Goal: Information Seeking & Learning: Learn about a topic

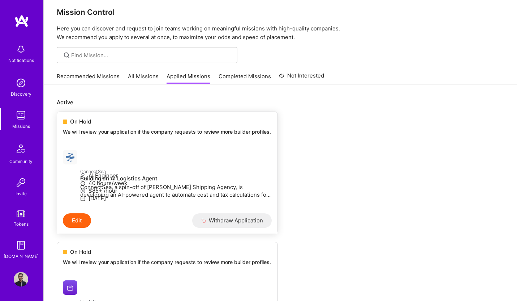
scroll to position [68, 0]
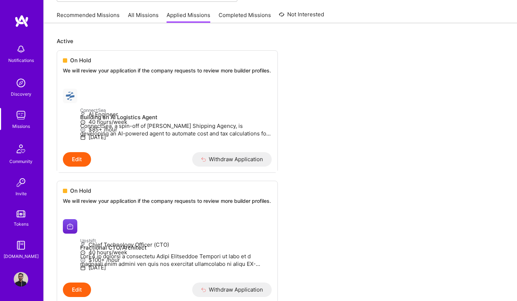
click at [142, 17] on link "All Missions" at bounding box center [143, 17] width 31 height 12
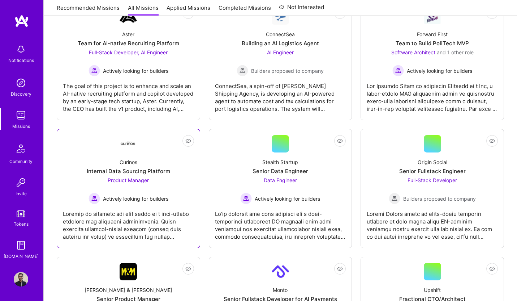
scroll to position [13, 0]
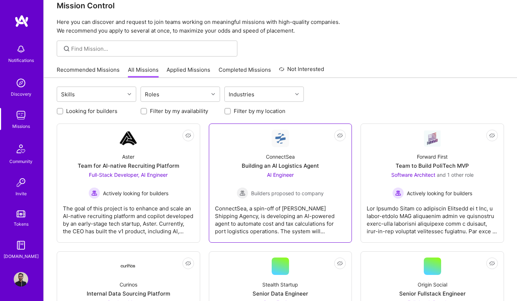
click at [295, 153] on div "ConnectSea" at bounding box center [280, 157] width 29 height 8
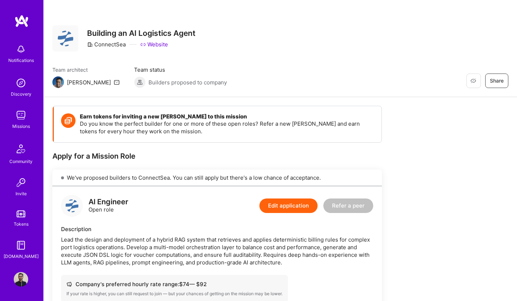
click at [21, 88] on img at bounding box center [21, 83] width 14 height 14
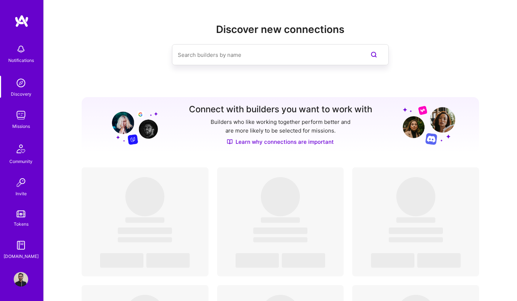
click at [21, 108] on img at bounding box center [21, 115] width 14 height 14
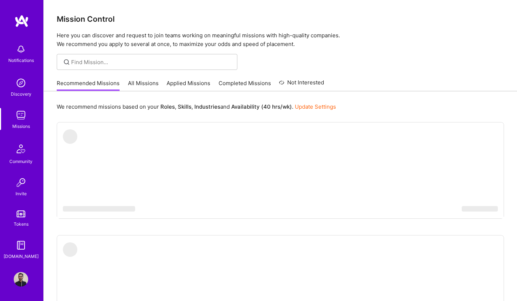
click at [139, 85] on link "All Missions" at bounding box center [143, 85] width 31 height 12
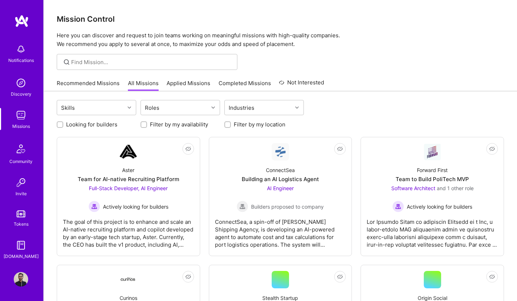
click at [58, 124] on input "Looking for builders" at bounding box center [60, 124] width 5 height 5
checkbox input "true"
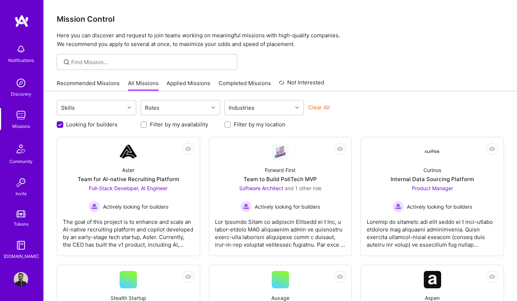
click at [227, 124] on input "Filter by my location" at bounding box center [228, 124] width 5 height 5
checkbox input "true"
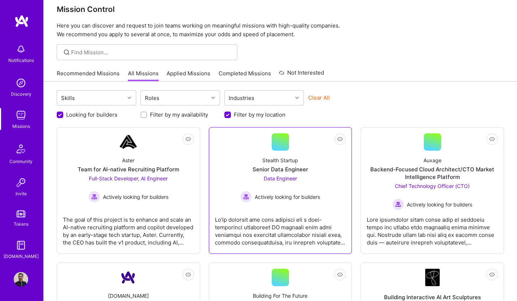
scroll to position [35, 0]
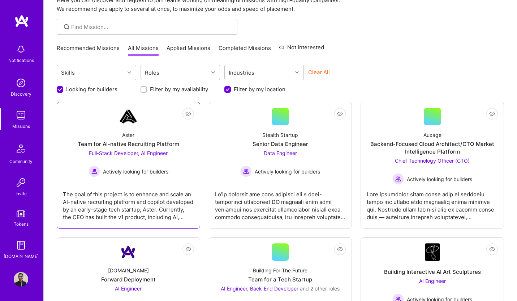
click at [154, 150] on span "Full-Stack Developer, AI Engineer" at bounding box center [128, 153] width 79 height 6
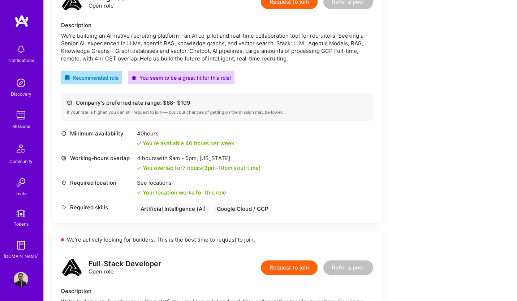
scroll to position [110, 0]
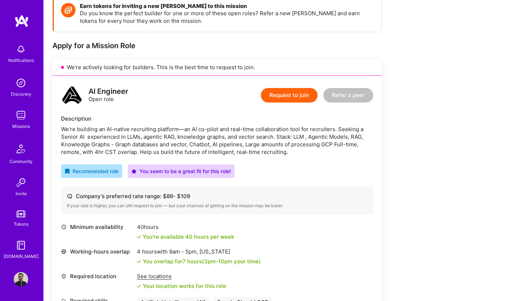
click at [170, 135] on div "We’re building an AI-native recruiting platform—an AI co-pilot and real-time co…" at bounding box center [217, 140] width 312 height 30
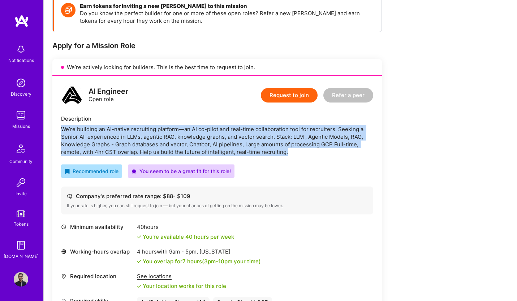
click at [170, 135] on div "We’re building an AI-native recruiting platform—an AI co-pilot and real-time co…" at bounding box center [217, 140] width 312 height 30
click at [270, 132] on div "We’re building an AI-native recruiting platform—an AI co-pilot and real-time co…" at bounding box center [217, 140] width 312 height 30
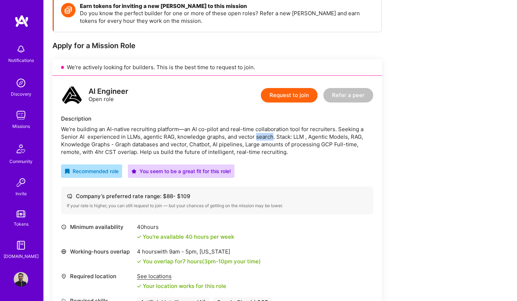
click at [270, 132] on div "We’re building an AI-native recruiting platform—an AI co-pilot and real-time co…" at bounding box center [217, 140] width 312 height 30
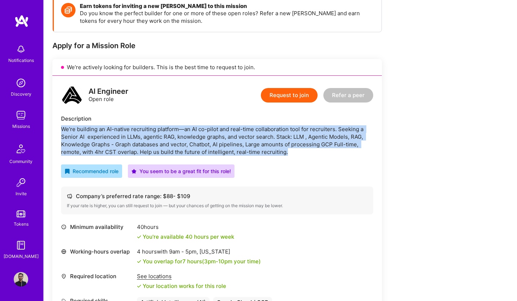
click at [270, 132] on div "We’re building an AI-native recruiting platform—an AI co-pilot and real-time co…" at bounding box center [217, 140] width 312 height 30
click at [184, 143] on div "We’re building an AI-native recruiting platform—an AI co-pilot and real-time co…" at bounding box center [217, 140] width 312 height 30
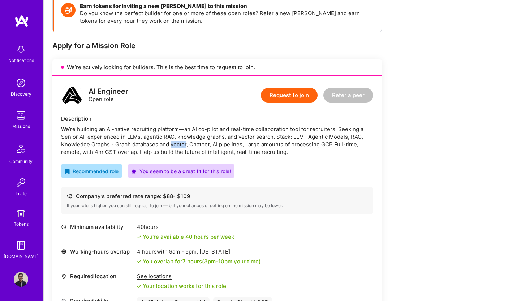
click at [184, 143] on div "We’re building an AI-native recruiting platform—an AI co-pilot and real-time co…" at bounding box center [217, 140] width 312 height 30
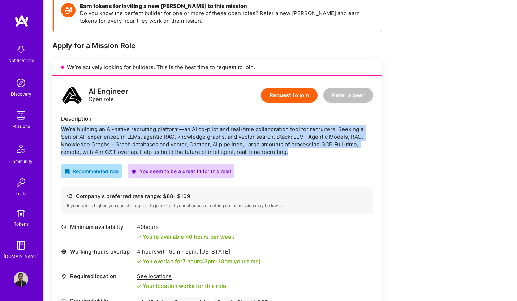
click at [184, 143] on div "We’re building an AI-native recruiting platform—an AI co-pilot and real-time co…" at bounding box center [217, 140] width 312 height 30
click at [266, 127] on div "We’re building an AI-native recruiting platform—an AI co-pilot and real-time co…" at bounding box center [217, 140] width 312 height 30
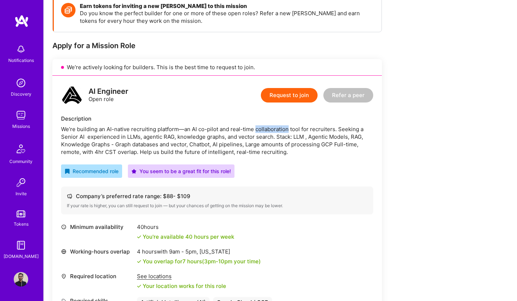
click at [266, 127] on div "We’re building an AI-native recruiting platform—an AI co-pilot and real-time co…" at bounding box center [217, 140] width 312 height 30
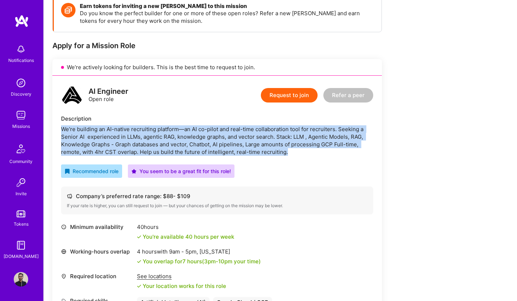
click at [266, 127] on div "We’re building an AI-native recruiting platform—an AI co-pilot and real-time co…" at bounding box center [217, 140] width 312 height 30
click at [148, 144] on div "We’re building an AI-native recruiting platform—an AI co-pilot and real-time co…" at bounding box center [217, 140] width 312 height 30
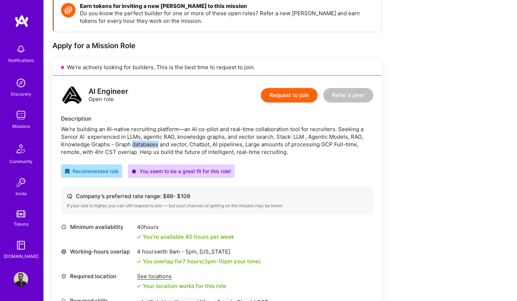
click at [148, 144] on div "We’re building an AI-native recruiting platform—an AI co-pilot and real-time co…" at bounding box center [217, 140] width 312 height 30
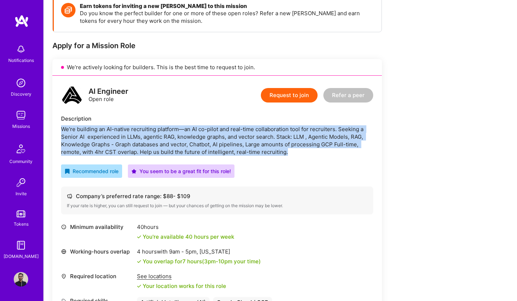
click at [148, 144] on div "We’re building an AI-native recruiting platform—an AI co-pilot and real-time co…" at bounding box center [217, 140] width 312 height 30
click at [203, 140] on div "We’re building an AI-native recruiting platform—an AI co-pilot and real-time co…" at bounding box center [217, 140] width 312 height 30
click at [202, 140] on div "We’re building an AI-native recruiting platform—an AI co-pilot and real-time co…" at bounding box center [217, 140] width 312 height 30
click at [233, 137] on div "We’re building an AI-native recruiting platform—an AI co-pilot and real-time co…" at bounding box center [217, 140] width 312 height 30
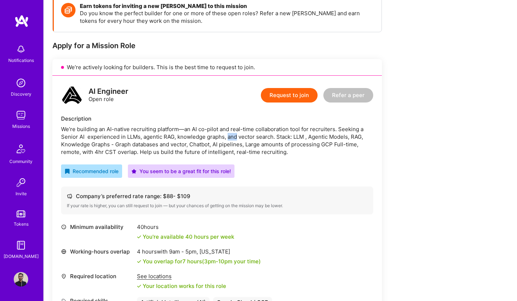
click at [233, 137] on div "We’re building an AI-native recruiting platform—an AI co-pilot and real-time co…" at bounding box center [217, 140] width 312 height 30
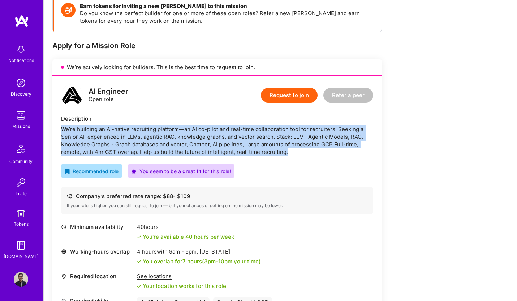
click at [233, 137] on div "We’re building an AI-native recruiting platform—an AI co-pilot and real-time co…" at bounding box center [217, 140] width 312 height 30
click at [286, 137] on div "We’re building an AI-native recruiting platform—an AI co-pilot and real-time co…" at bounding box center [217, 140] width 312 height 30
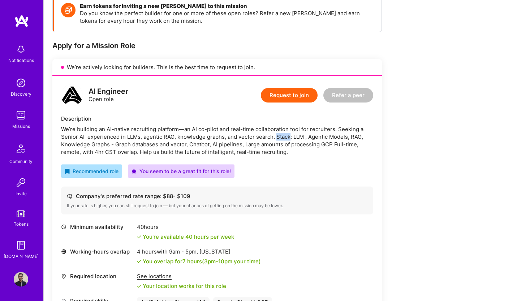
click at [286, 137] on div "We’re building an AI-native recruiting platform—an AI co-pilot and real-time co…" at bounding box center [217, 140] width 312 height 30
click at [127, 145] on div "We’re building an AI-native recruiting platform—an AI co-pilot and real-time co…" at bounding box center [217, 140] width 312 height 30
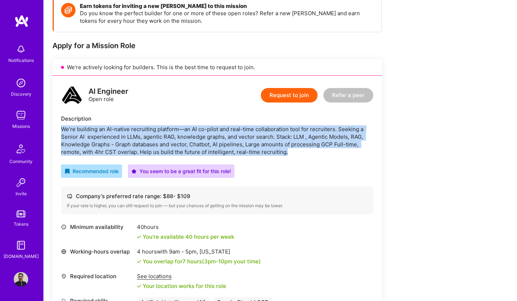
click at [127, 145] on div "We’re building an AI-native recruiting platform—an AI co-pilot and real-time co…" at bounding box center [217, 140] width 312 height 30
click at [177, 142] on div "We’re building an AI-native recruiting platform—an AI co-pilot and real-time co…" at bounding box center [217, 140] width 312 height 30
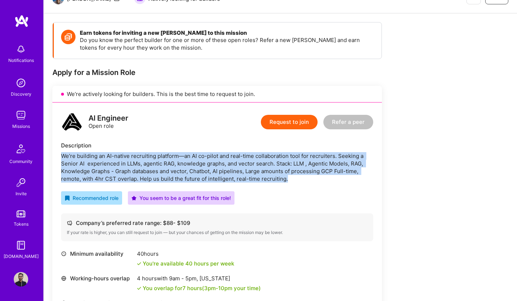
scroll to position [0, 0]
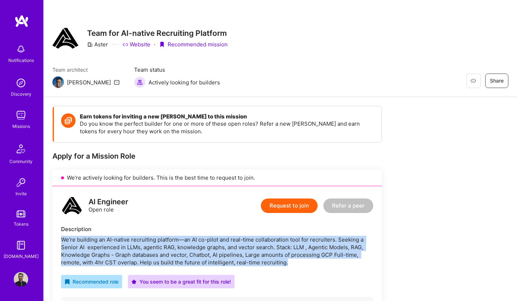
click at [18, 121] on img at bounding box center [21, 115] width 14 height 14
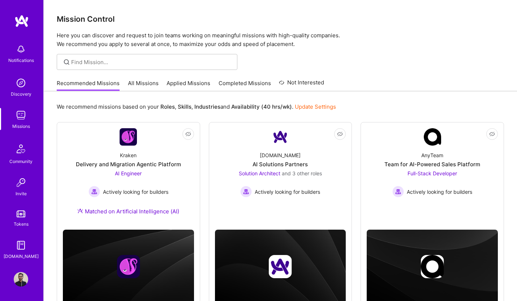
click at [145, 84] on link "All Missions" at bounding box center [143, 85] width 31 height 12
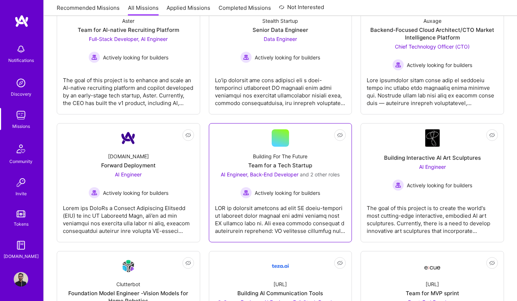
scroll to position [150, 0]
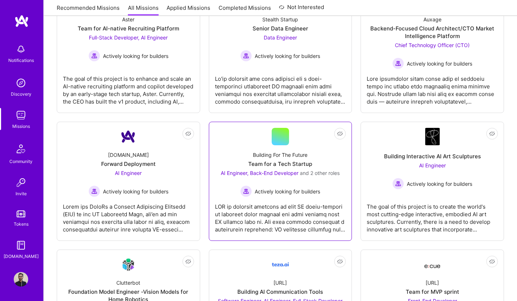
click at [291, 137] on link "Not Interested Building For The Future Team for a Tech Startup AI Engineer, Bac…" at bounding box center [280, 181] width 131 height 107
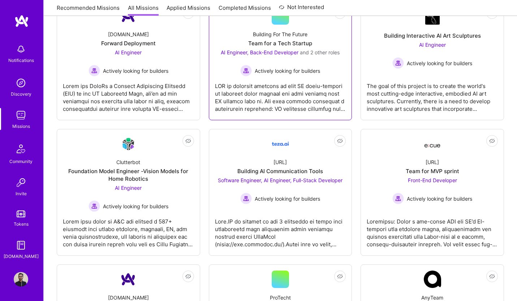
scroll to position [313, 0]
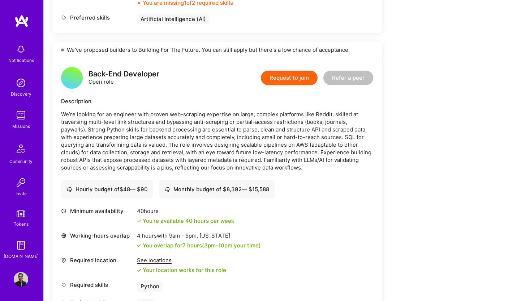
scroll to position [909, 0]
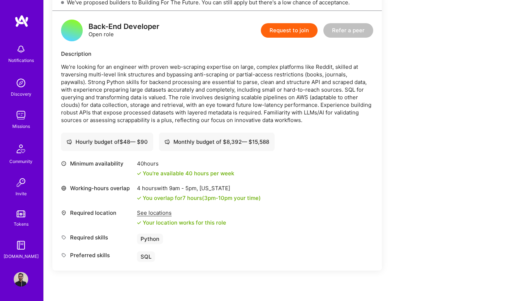
click at [259, 68] on p "We’re looking for an engineer with proven web-scraping expertise on large, comp…" at bounding box center [217, 93] width 312 height 61
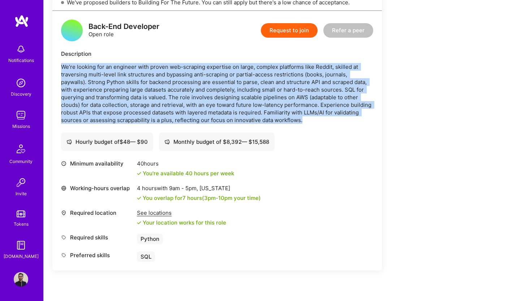
click at [259, 68] on p "We’re looking for an engineer with proven web-scraping expertise on large, comp…" at bounding box center [217, 93] width 312 height 61
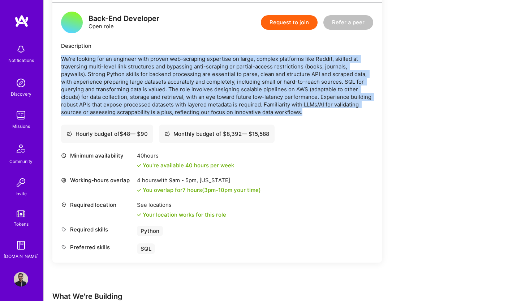
scroll to position [1062, 0]
